Goal: Information Seeking & Learning: Find specific fact

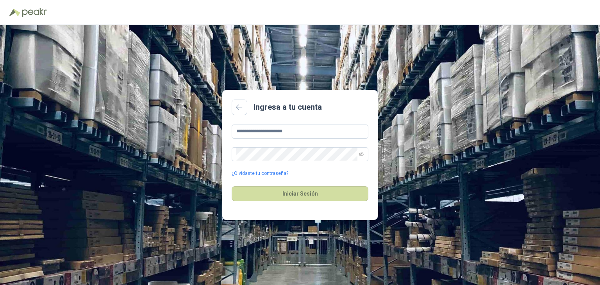
click at [288, 123] on main "**********" at bounding box center [300, 155] width 156 height 131
click at [309, 196] on button "Iniciar Sesión" at bounding box center [300, 193] width 137 height 15
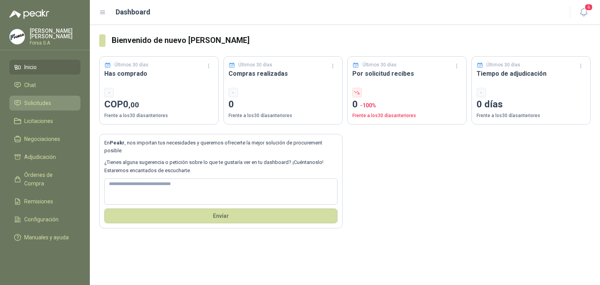
click at [40, 100] on span "Solicitudes" at bounding box center [37, 103] width 27 height 9
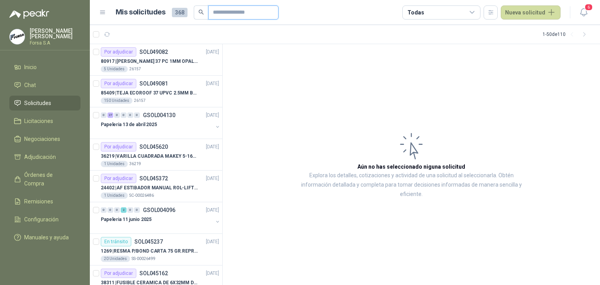
click at [219, 13] on input "text" at bounding box center [240, 12] width 55 height 13
type input "******"
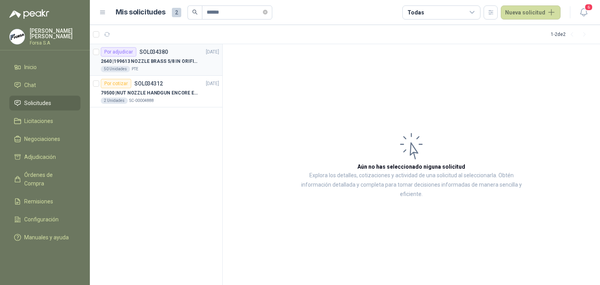
click at [159, 67] on div "50 Unidades PTE" at bounding box center [160, 69] width 118 height 6
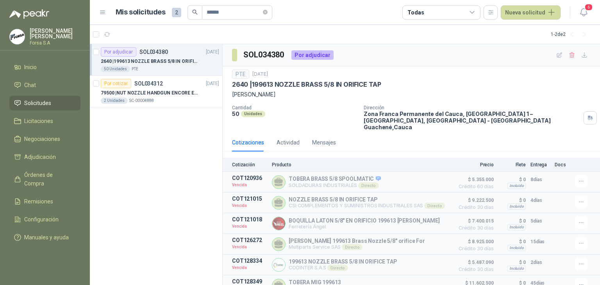
scroll to position [27, 0]
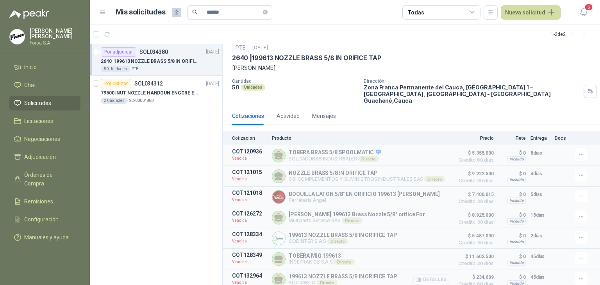
click at [425, 275] on button "Detalles" at bounding box center [431, 280] width 37 height 11
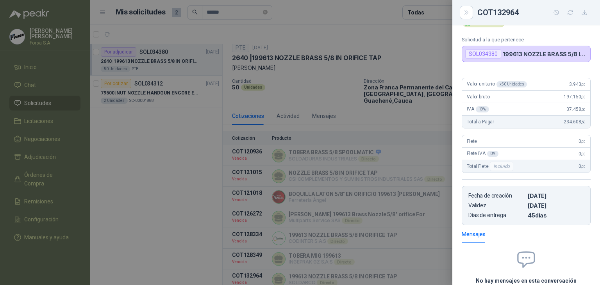
scroll to position [38, 0]
click at [379, 57] on div at bounding box center [300, 142] width 600 height 285
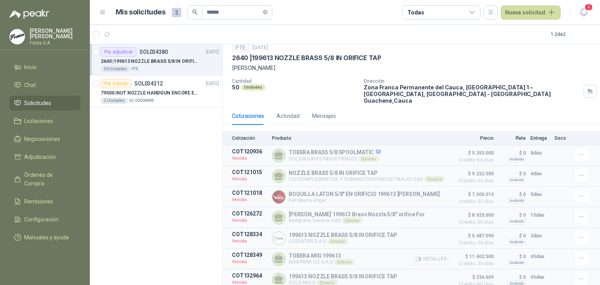
click at [421, 254] on button "Detalles" at bounding box center [431, 259] width 37 height 11
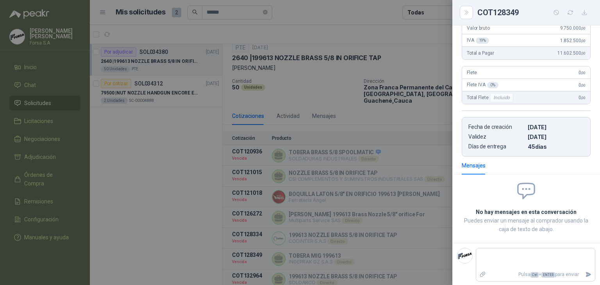
scroll to position [0, 0]
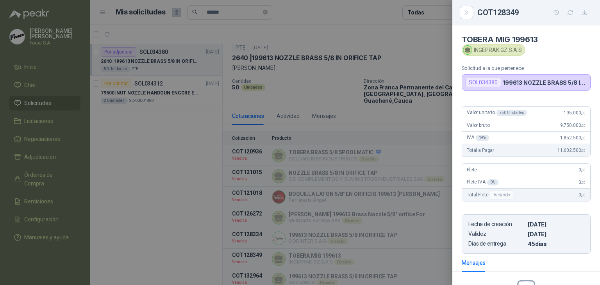
click at [378, 218] on div at bounding box center [300, 142] width 600 height 285
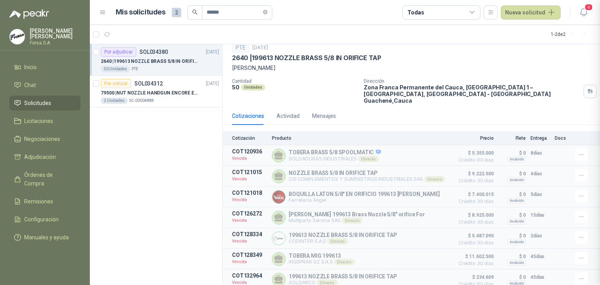
scroll to position [97, 0]
click at [438, 233] on button "Detalles" at bounding box center [431, 238] width 37 height 11
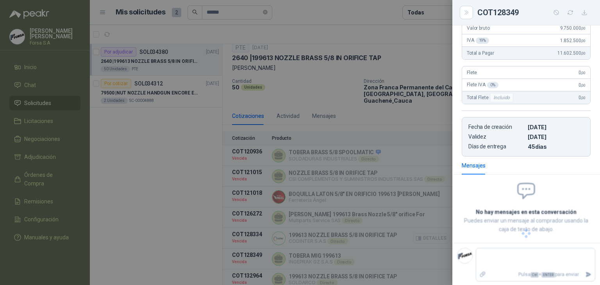
scroll to position [107, 0]
click at [599, 111] on div "199613 NOZZLE BRASS 5/8 IN ORIFICE TAP CODINTER S.A.S Solicitud a la que perten…" at bounding box center [526, 155] width 148 height 260
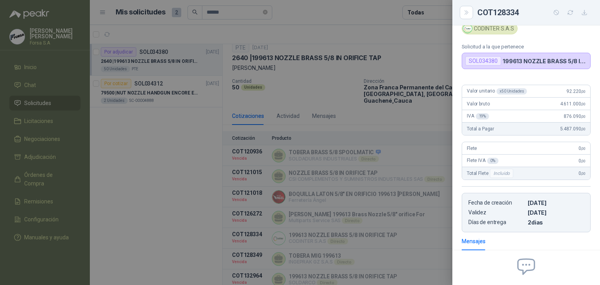
scroll to position [16, 0]
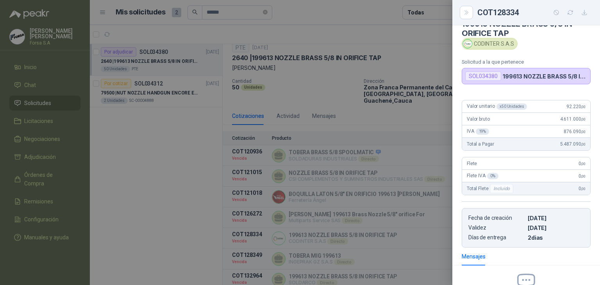
click at [298, 222] on div at bounding box center [300, 142] width 600 height 285
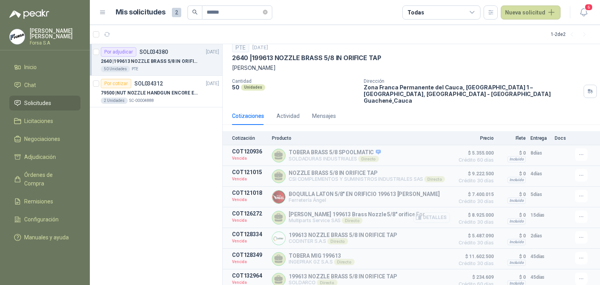
click at [428, 213] on button "Detalles" at bounding box center [431, 218] width 37 height 11
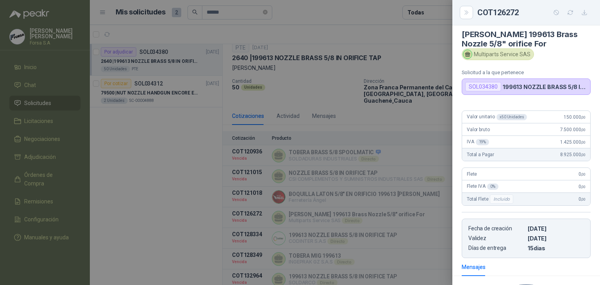
scroll to position [0, 0]
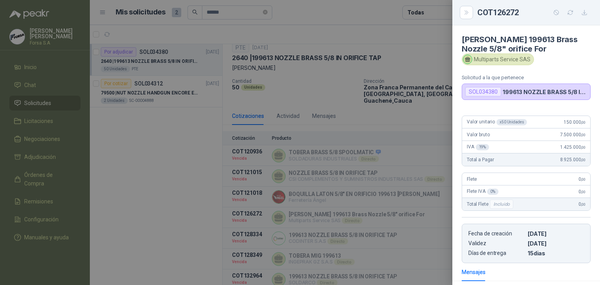
click at [350, 198] on div at bounding box center [300, 142] width 600 height 285
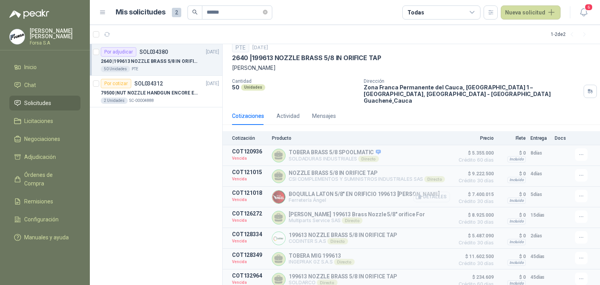
click at [424, 196] on button "Detalles" at bounding box center [431, 197] width 37 height 11
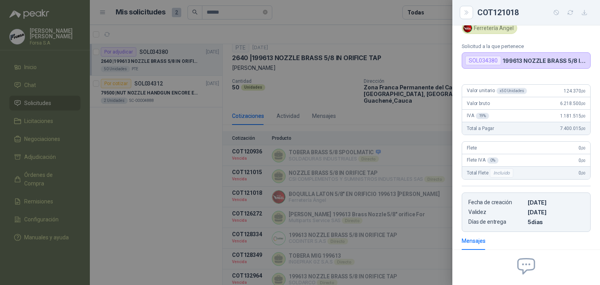
scroll to position [20, 0]
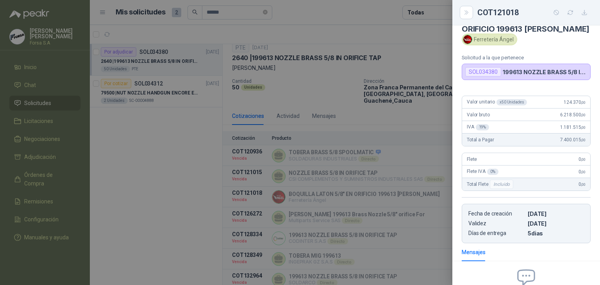
click at [383, 163] on div at bounding box center [300, 142] width 600 height 285
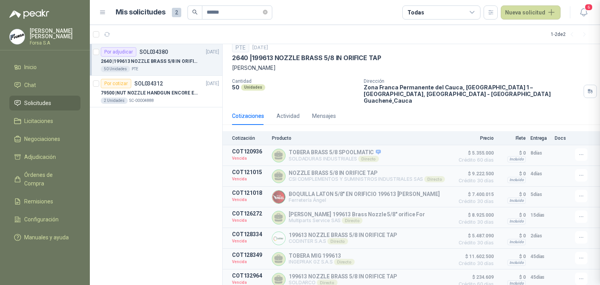
scroll to position [107, 0]
click at [428, 150] on button "Detalles" at bounding box center [431, 155] width 37 height 11
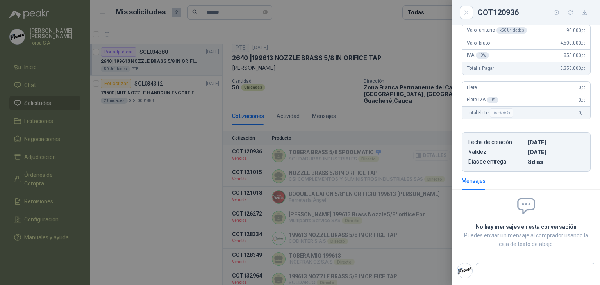
scroll to position [131, 0]
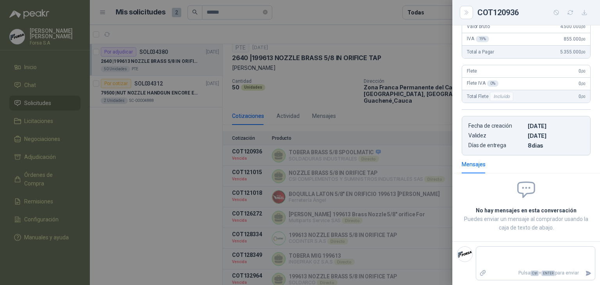
click at [324, 218] on div at bounding box center [300, 142] width 600 height 285
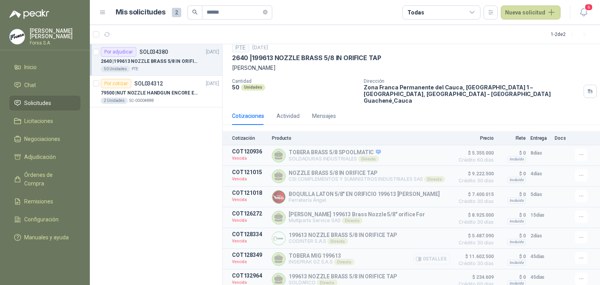
click at [428, 254] on button "Detalles" at bounding box center [431, 259] width 37 height 11
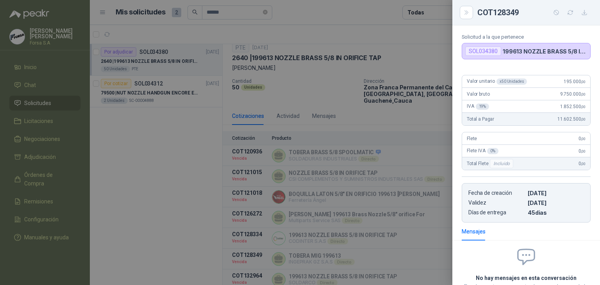
scroll to position [18, 0]
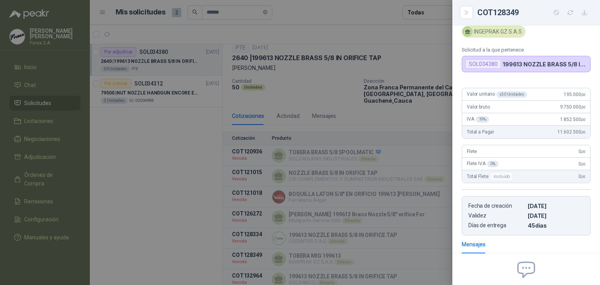
click at [349, 140] on div at bounding box center [300, 142] width 600 height 285
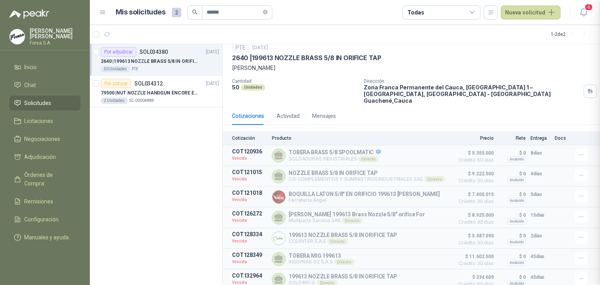
scroll to position [97, 0]
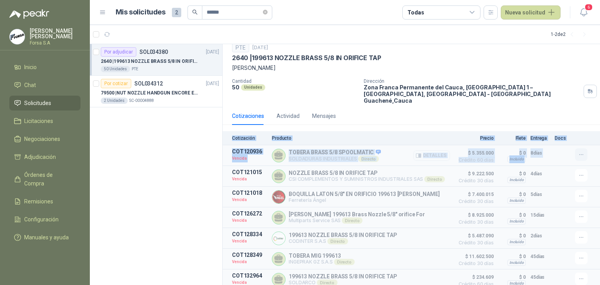
drag, startPoint x: 600, startPoint y: 121, endPoint x: 574, endPoint y: 143, distance: 34.1
click at [580, 140] on section "SOL034380 Por adjudicar PTE [DATE] 2640 | 199613 NOZZLE BRASS 5/8 IN ORIFICE TA…" at bounding box center [411, 164] width 377 height 241
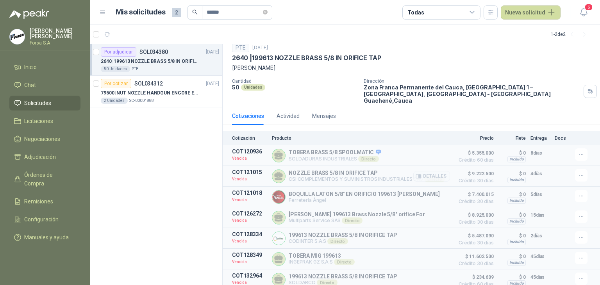
click at [459, 179] on span "Crédito 30 días" at bounding box center [474, 181] width 39 height 5
click at [431, 171] on button "Detalles" at bounding box center [431, 176] width 37 height 11
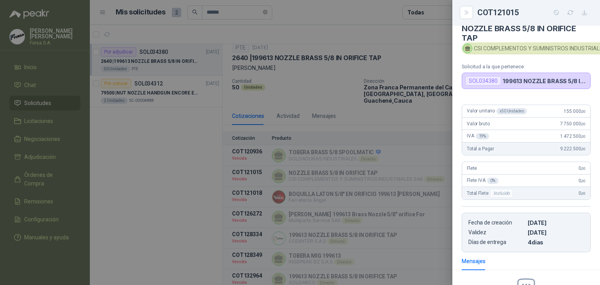
scroll to position [0, 0]
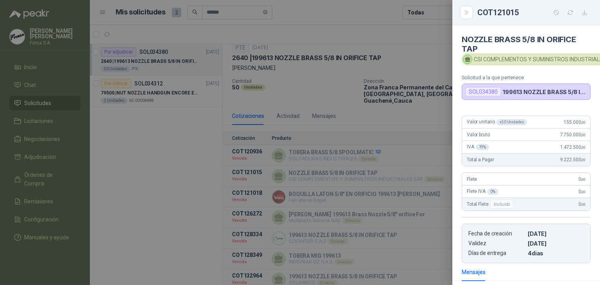
click at [359, 138] on div at bounding box center [300, 142] width 600 height 285
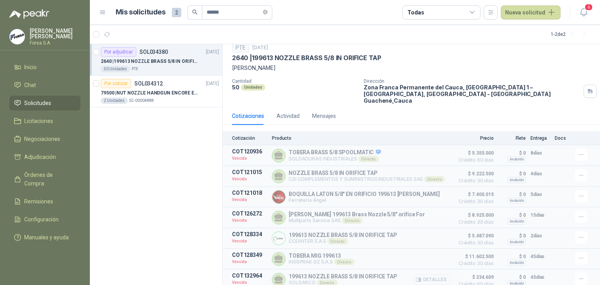
click at [422, 275] on button "Detalles" at bounding box center [431, 280] width 37 height 11
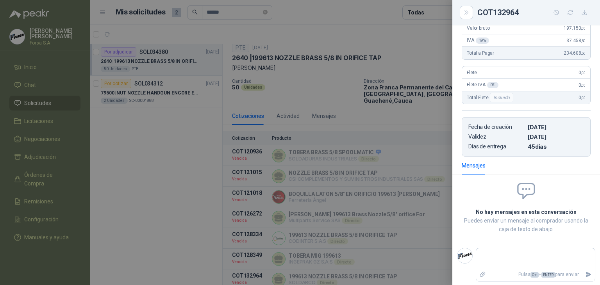
scroll to position [0, 0]
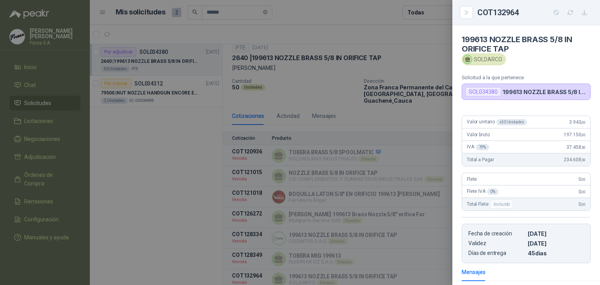
click at [355, 175] on div at bounding box center [300, 142] width 600 height 285
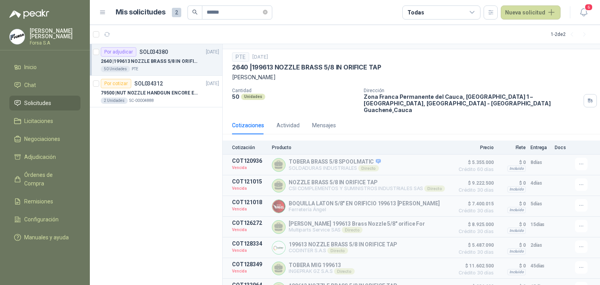
scroll to position [16, 0]
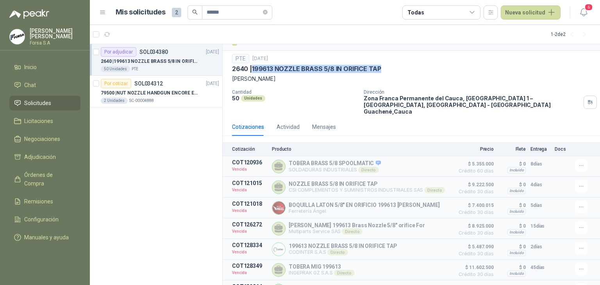
drag, startPoint x: 253, startPoint y: 57, endPoint x: 393, endPoint y: 72, distance: 140.7
click at [393, 72] on div "2640 | 199613 NOZZLE BRASS 5/8 IN ORIFICE TAP" at bounding box center [411, 69] width 359 height 8
copy p "199613 NOZZLE BRASS 5/8 IN ORIFICE TAP"
drag, startPoint x: 239, startPoint y: 14, endPoint x: 127, endPoint y: 3, distance: 113.1
click at [137, 7] on div "Mis solicitudes 2 ******" at bounding box center [194, 12] width 157 height 14
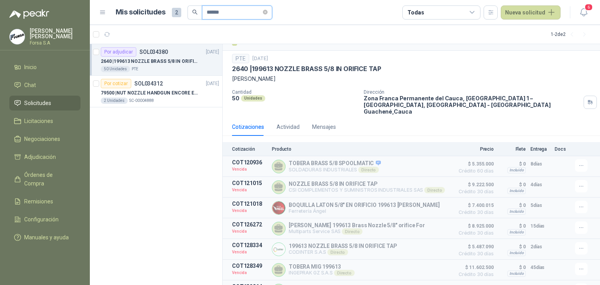
paste input "**"
type input "********"
